Goal: Task Accomplishment & Management: Manage account settings

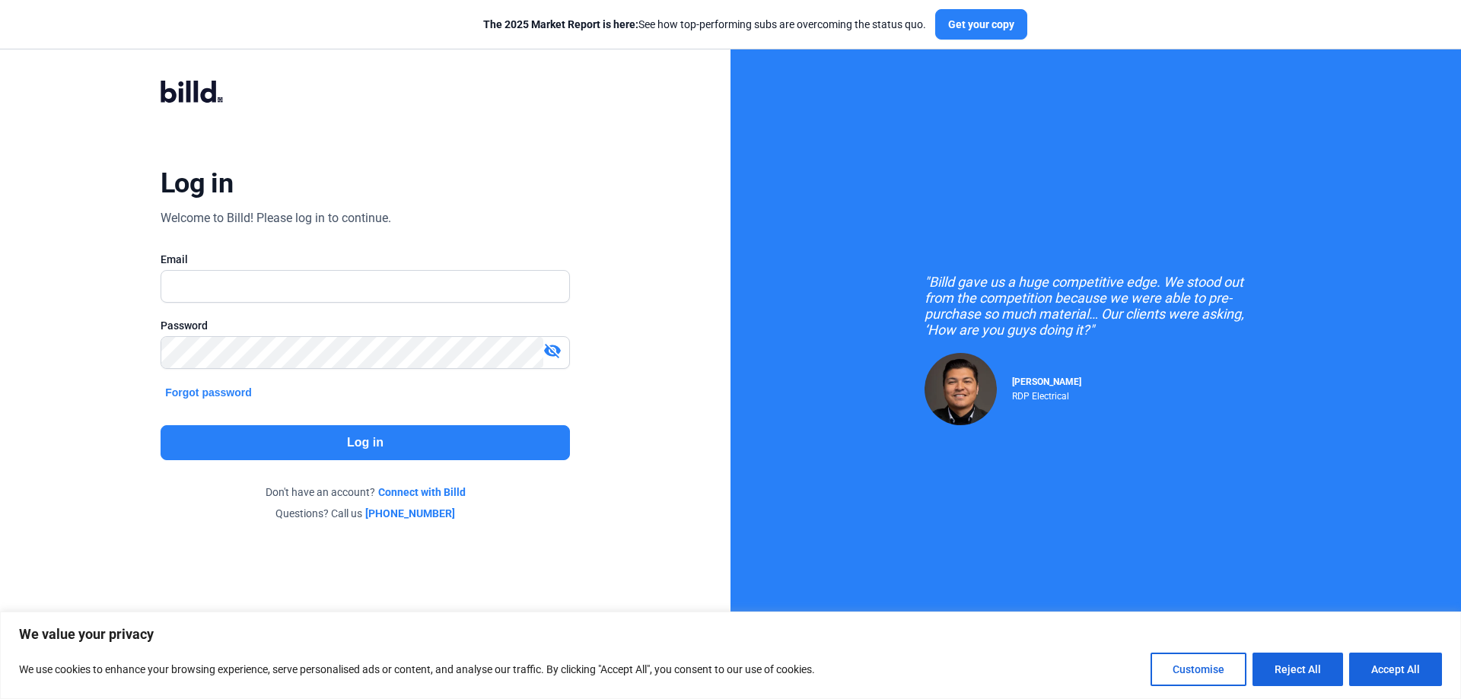
type input "[EMAIL_ADDRESS][DOMAIN_NAME]"
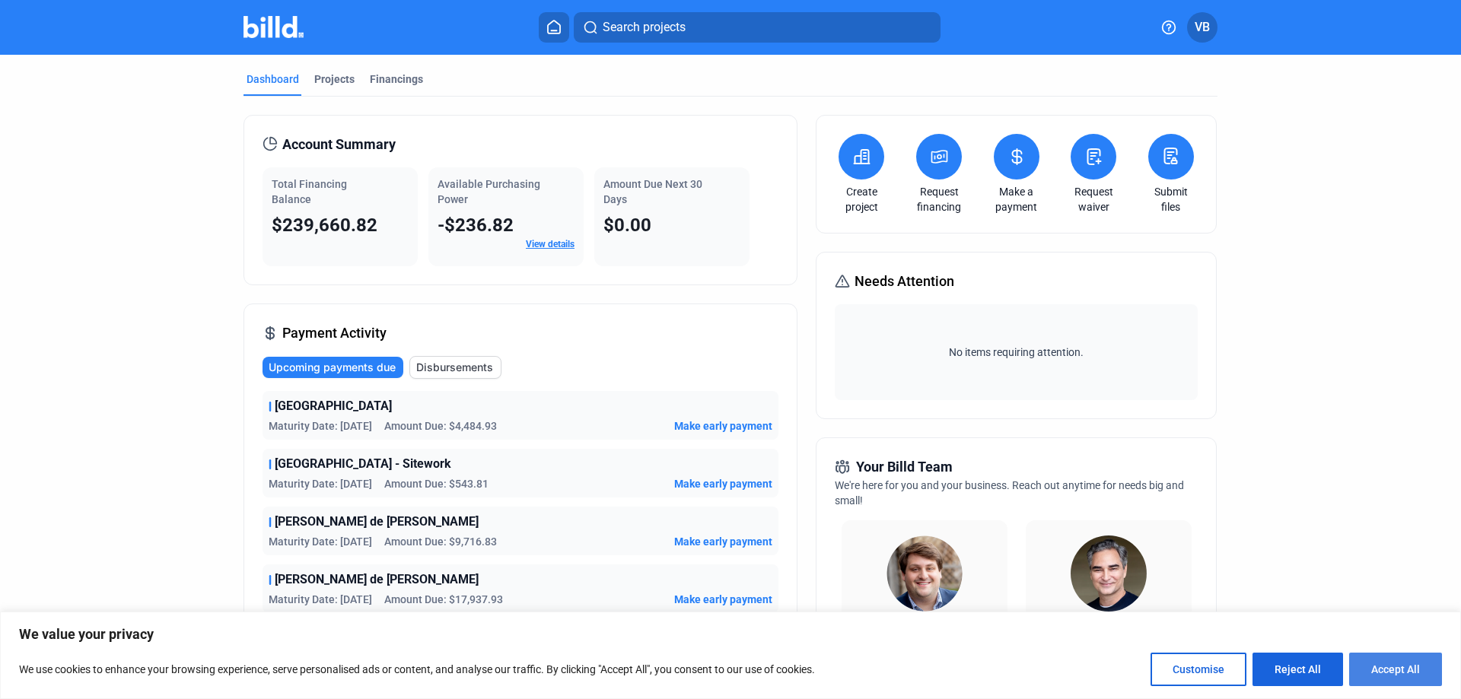
click at [1388, 673] on button "Accept All" at bounding box center [1395, 669] width 93 height 33
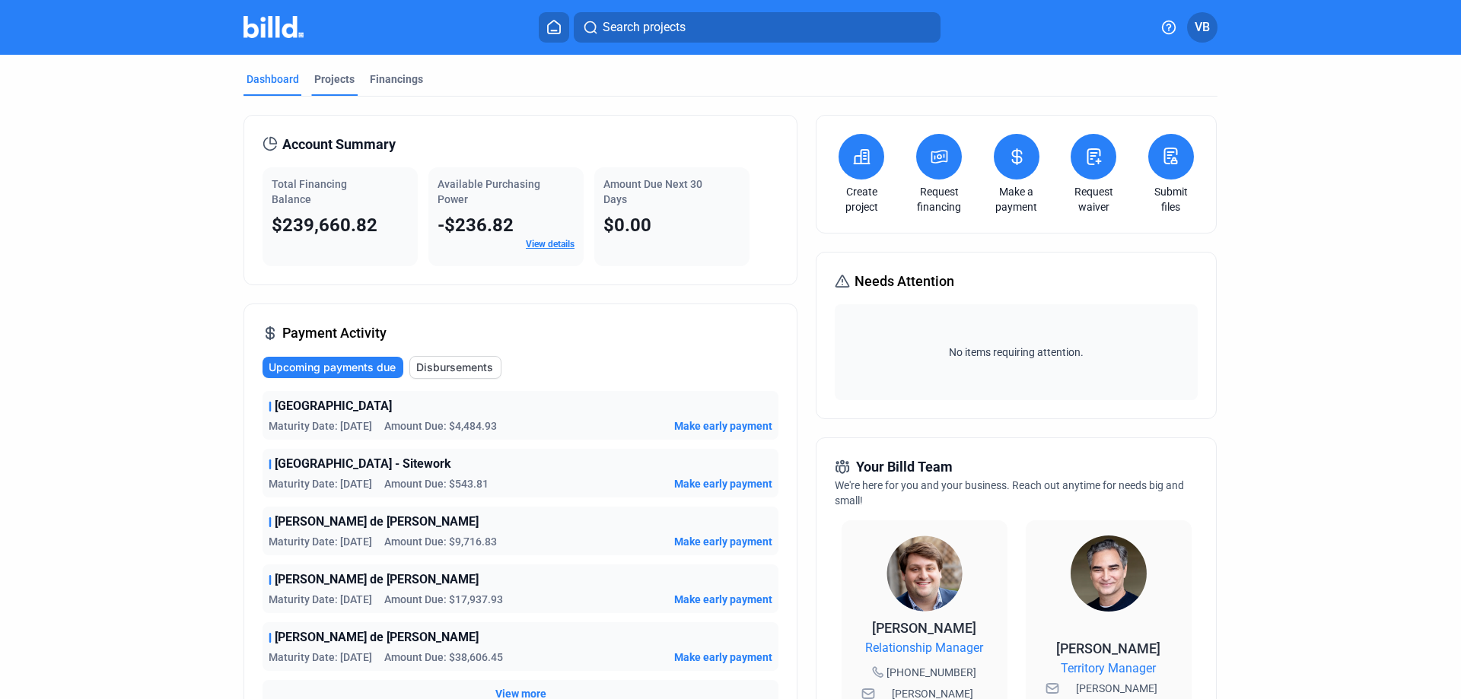
click at [322, 79] on div "Projects" at bounding box center [334, 79] width 40 height 15
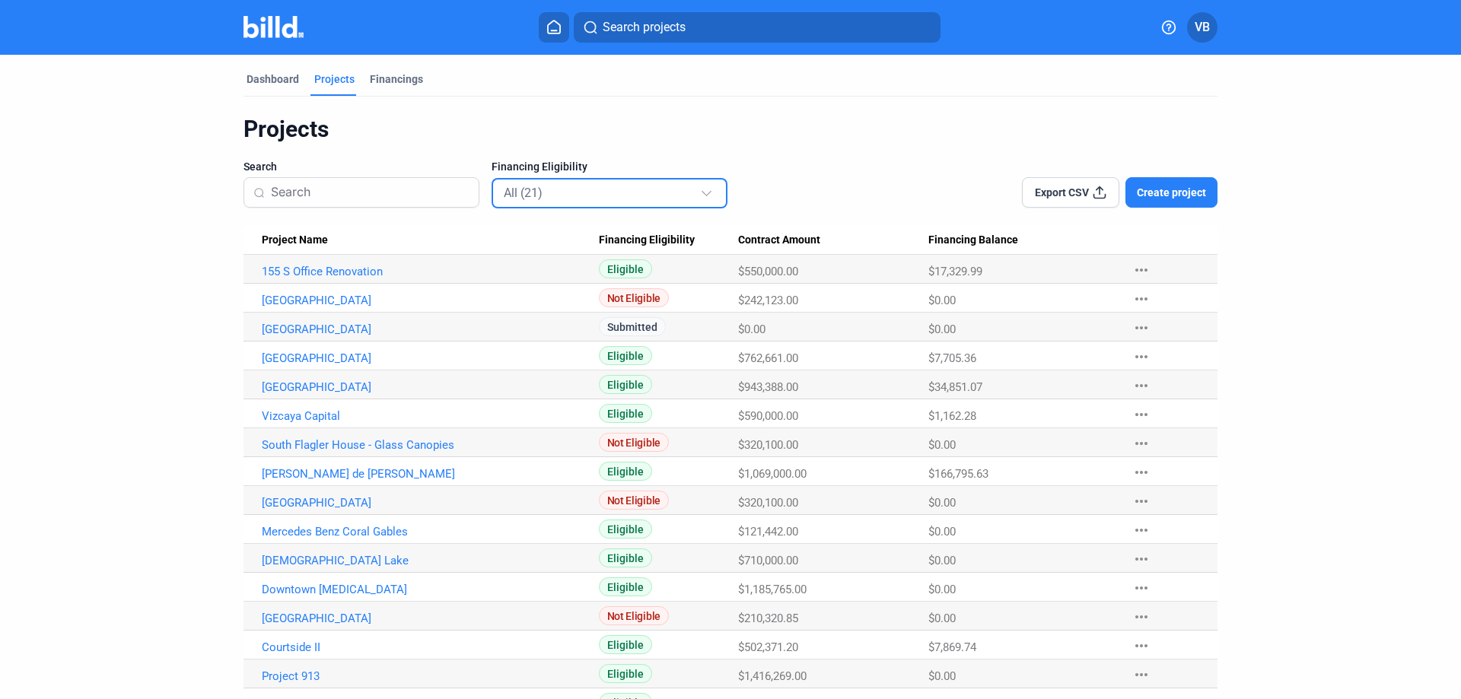
click at [571, 186] on div "All (21)" at bounding box center [602, 193] width 196 height 20
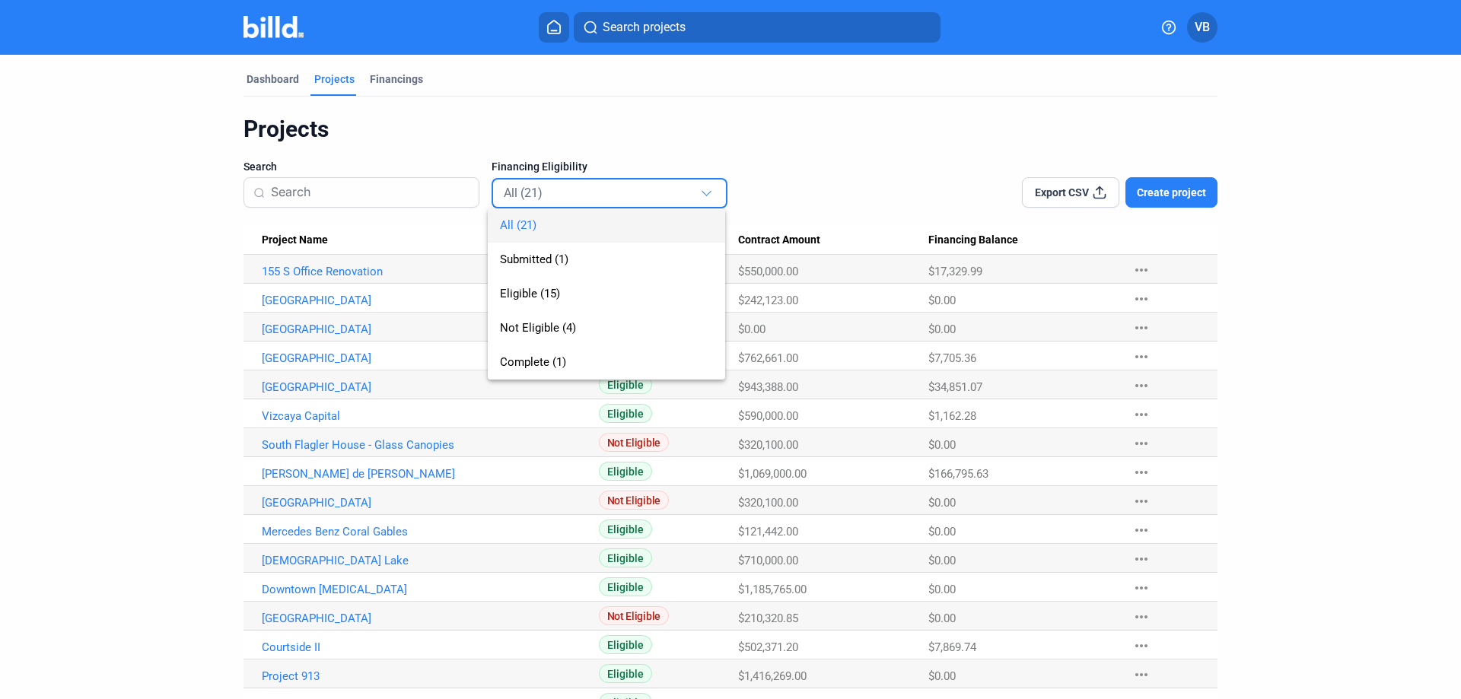
click at [362, 132] on div at bounding box center [730, 349] width 1461 height 699
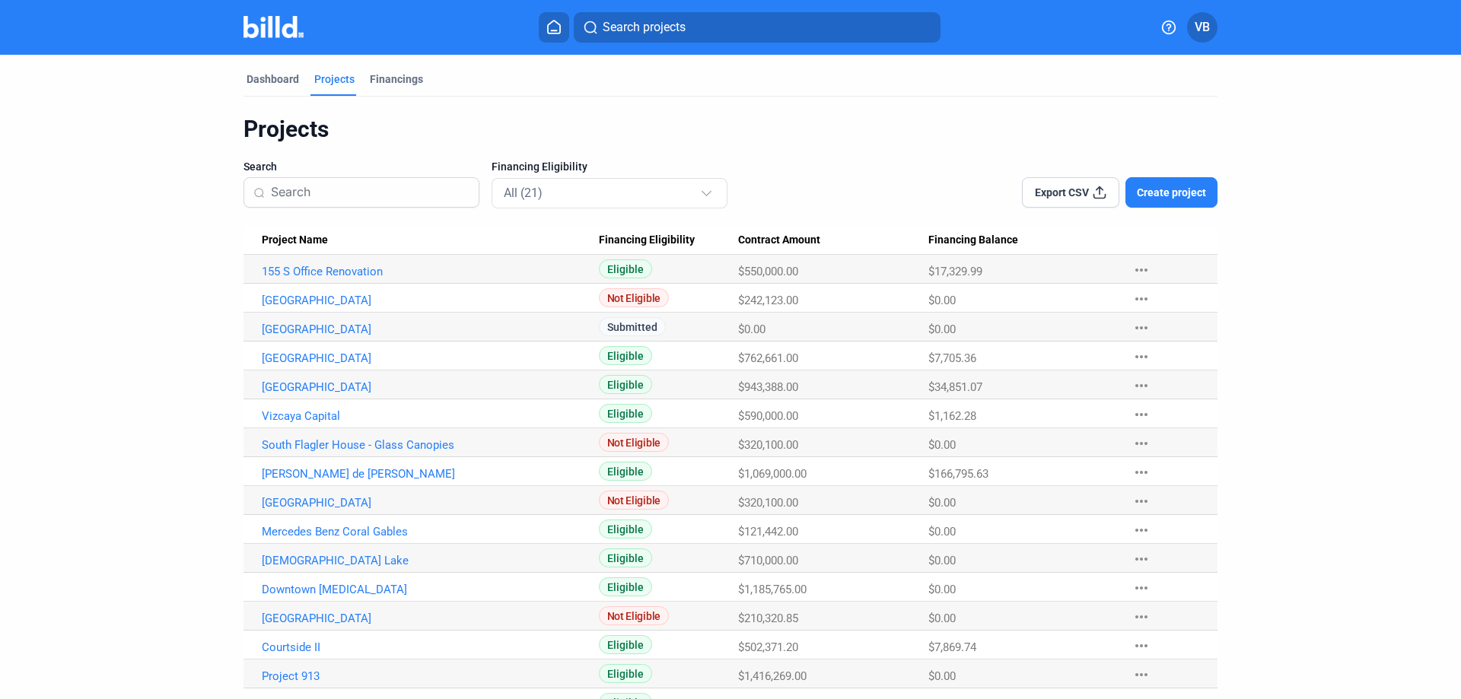
click at [274, 63] on mat-tab-group "Dashboard Projects Financings Projects Search Financing Eligibility All (21) Ex…" at bounding box center [730, 458] width 974 height 807
click at [267, 68] on mat-tab-group "Dashboard Projects Financings Projects Search Financing Eligibility All (21) Ex…" at bounding box center [730, 458] width 974 height 807
click at [262, 77] on div "Dashboard" at bounding box center [273, 79] width 53 height 15
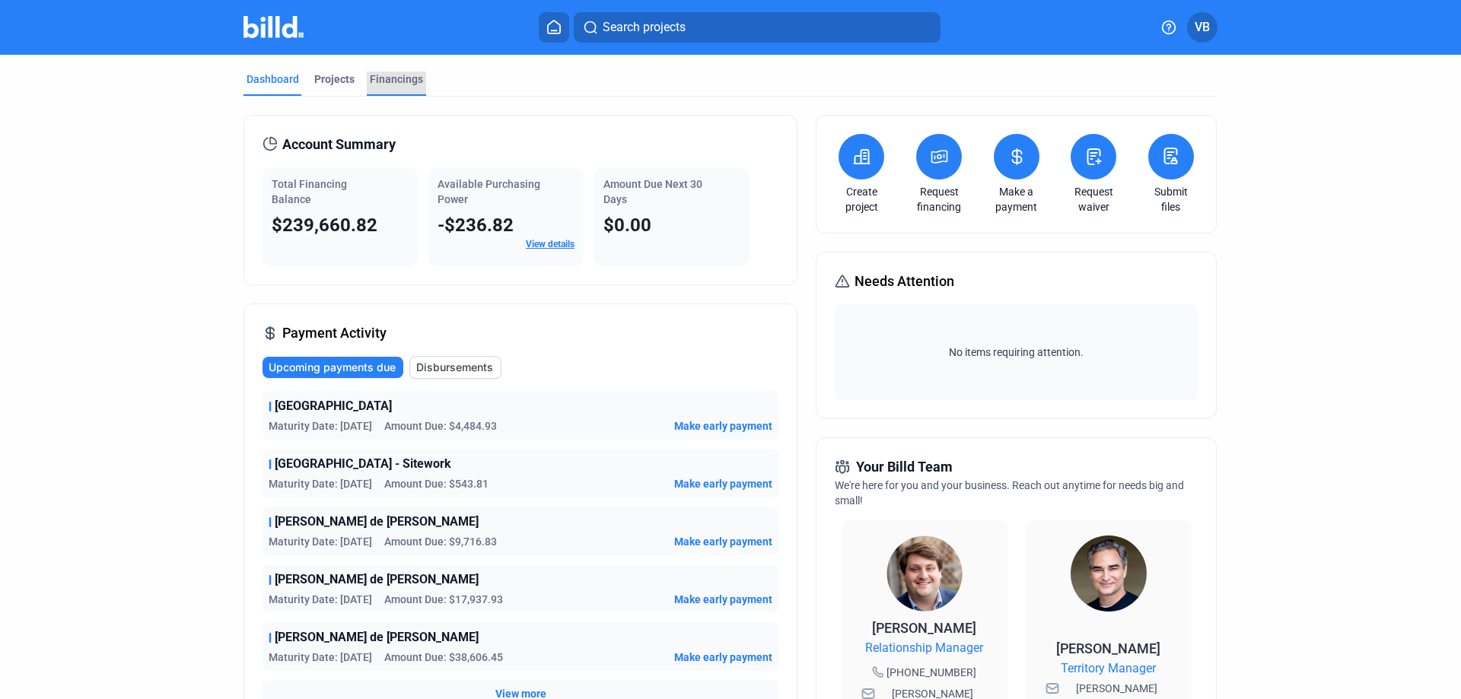
click at [393, 78] on div "Financings" at bounding box center [396, 79] width 53 height 15
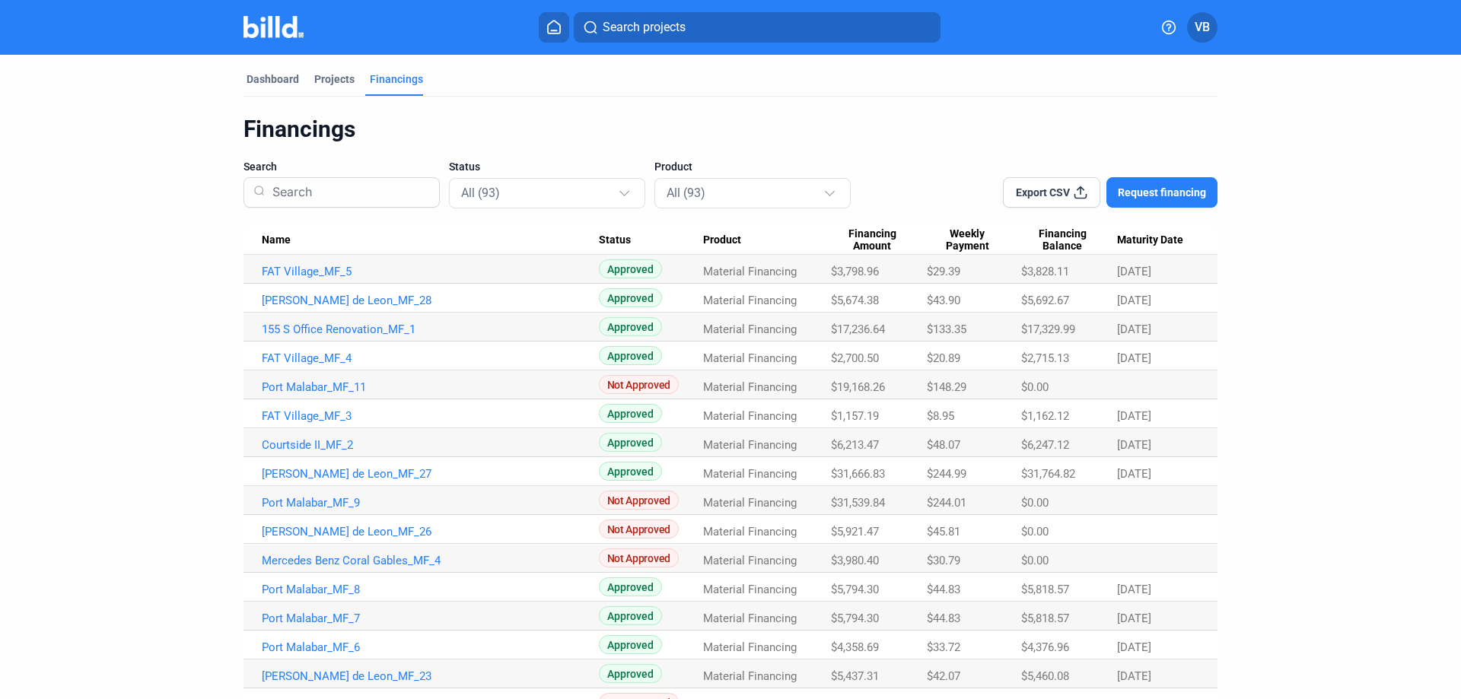
click at [1204, 26] on span "VB" at bounding box center [1202, 27] width 15 height 18
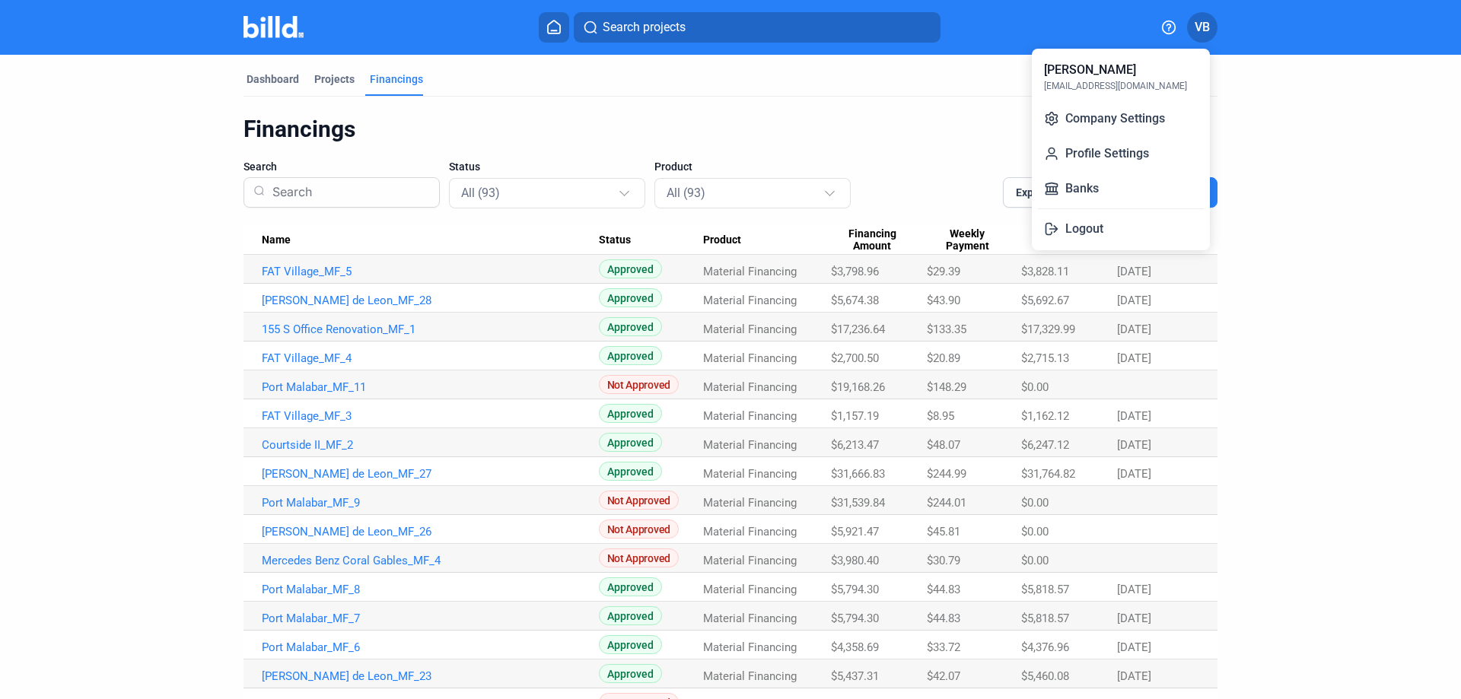
click at [1319, 121] on div at bounding box center [730, 349] width 1461 height 699
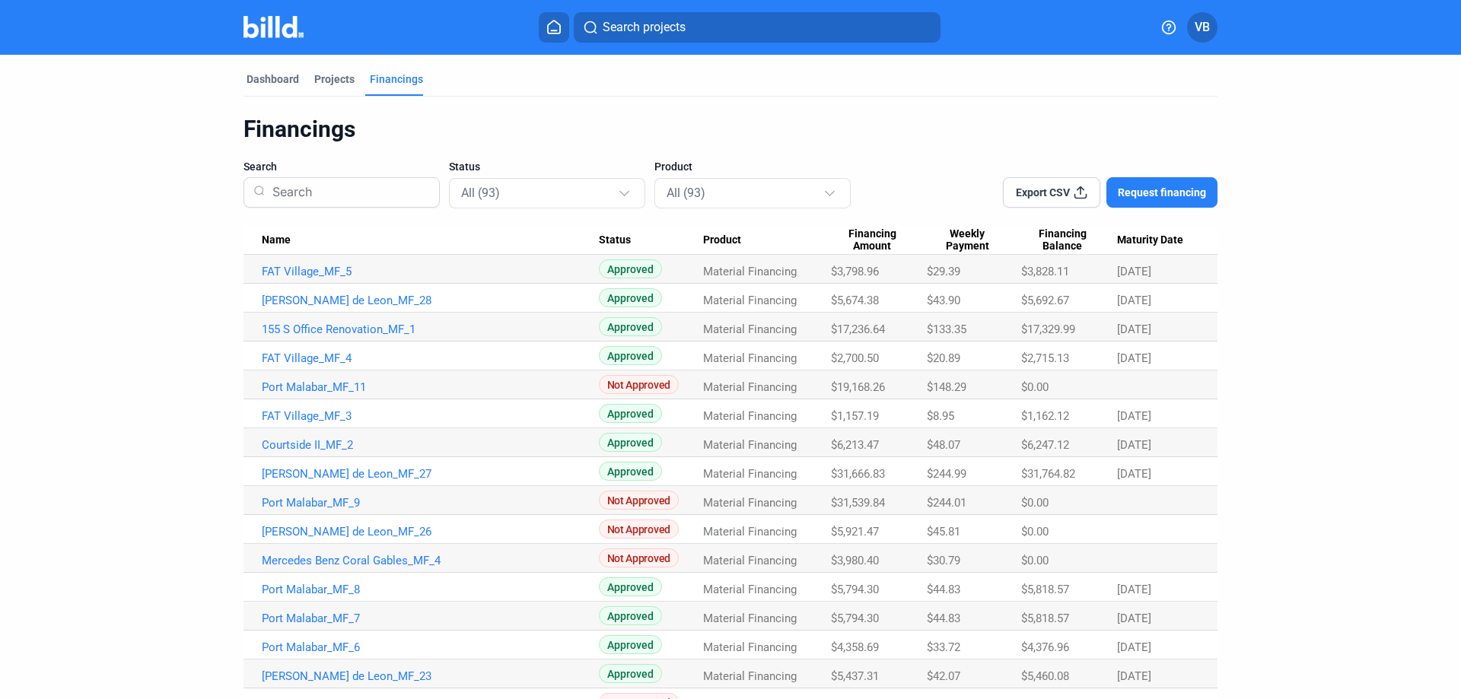
click at [1204, 28] on span "VB" at bounding box center [1202, 27] width 15 height 18
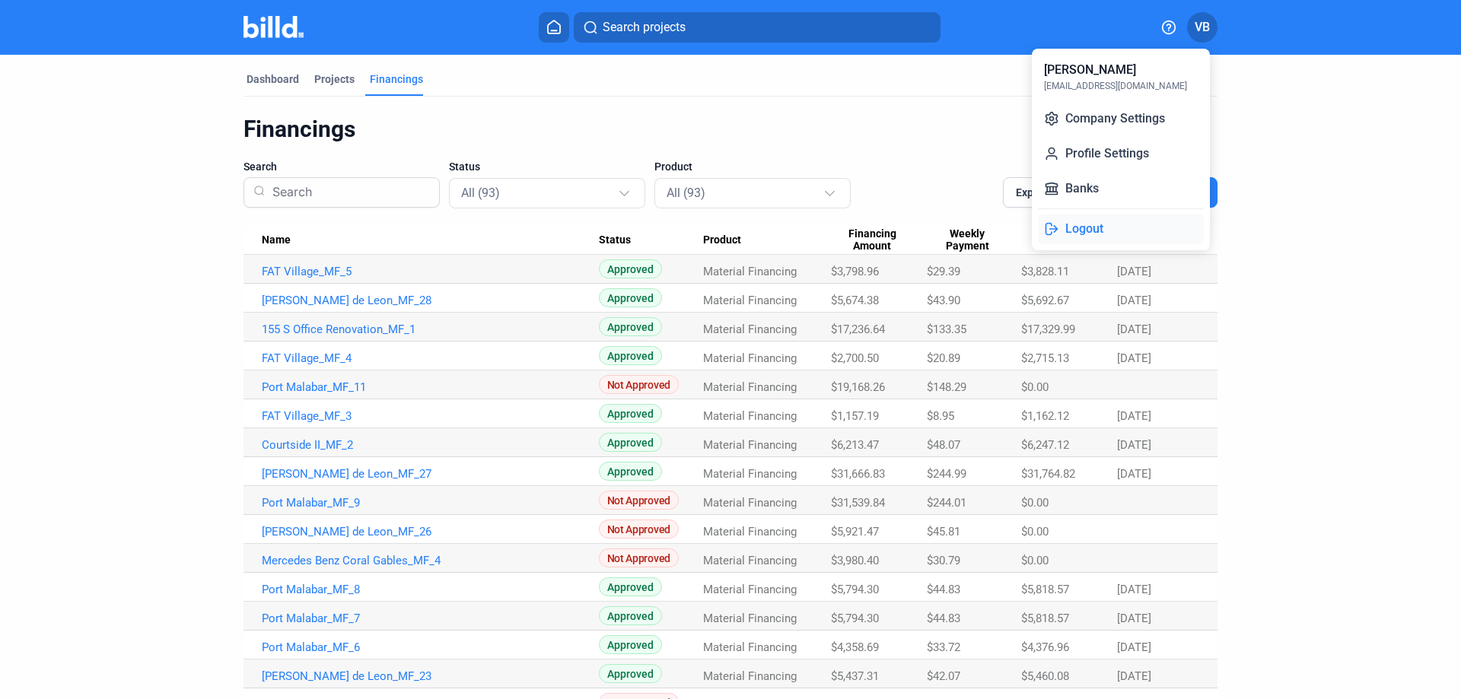
click at [1099, 237] on button "Logout" at bounding box center [1121, 229] width 166 height 30
